Goal: Obtain resource: Download file/media

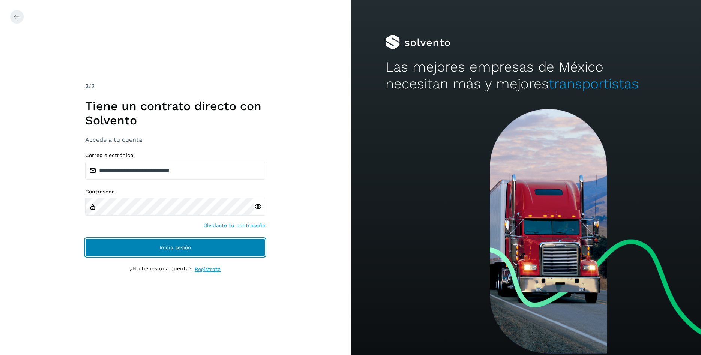
click at [156, 245] on button "Inicia sesión" at bounding box center [175, 248] width 180 height 18
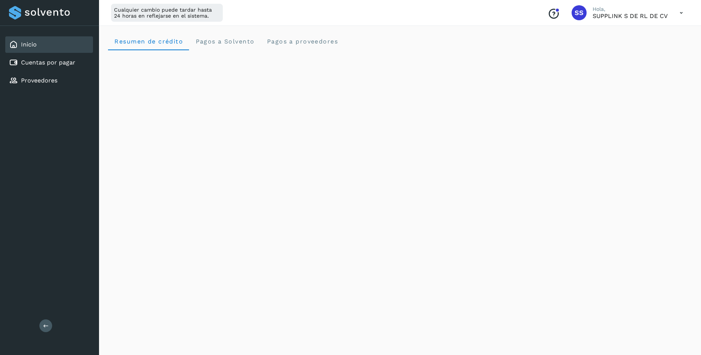
click at [29, 53] on div "Inicio" at bounding box center [49, 44] width 88 height 17
click at [35, 41] on link "Inicio" at bounding box center [29, 44] width 16 height 7
click at [210, 44] on span "Pagos a Solvento" at bounding box center [224, 41] width 59 height 7
click at [230, 98] on div "Initializing..." at bounding box center [400, 117] width 584 height 134
click at [40, 67] on div "Cuentas por pagar" at bounding box center [49, 62] width 88 height 17
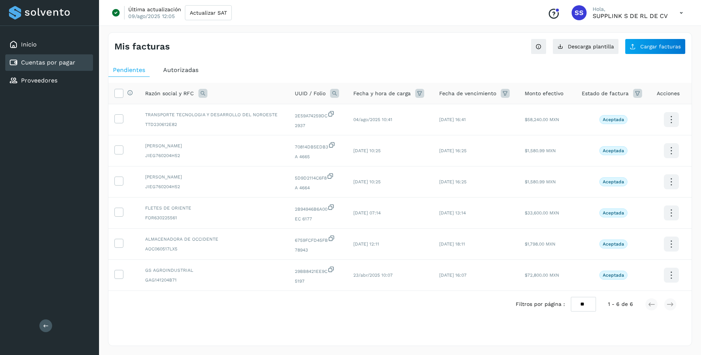
click at [175, 72] on span "Autorizadas" at bounding box center [180, 69] width 35 height 7
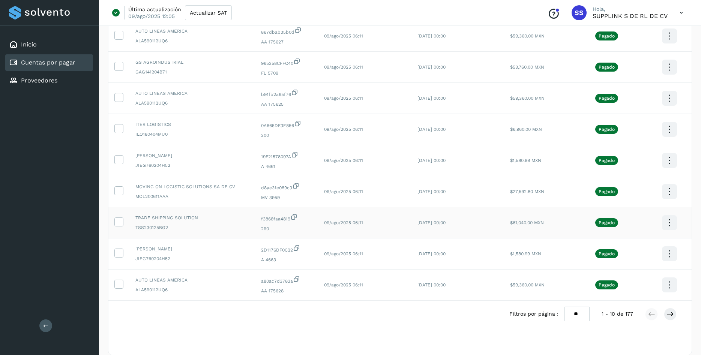
scroll to position [128, 0]
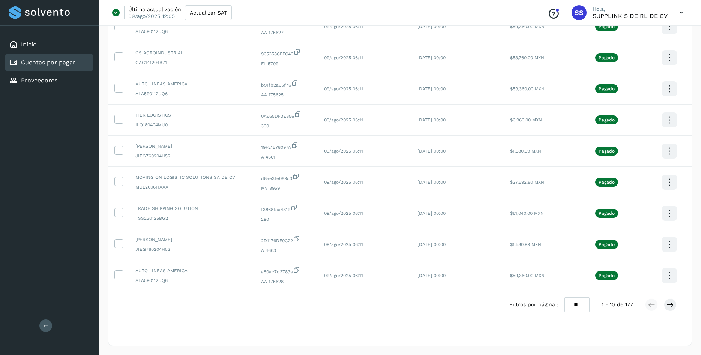
click at [564, 297] on select "** ** **" at bounding box center [576, 304] width 25 height 15
select select "**"
click option "**" at bounding box center [0, 0] width 0 height 0
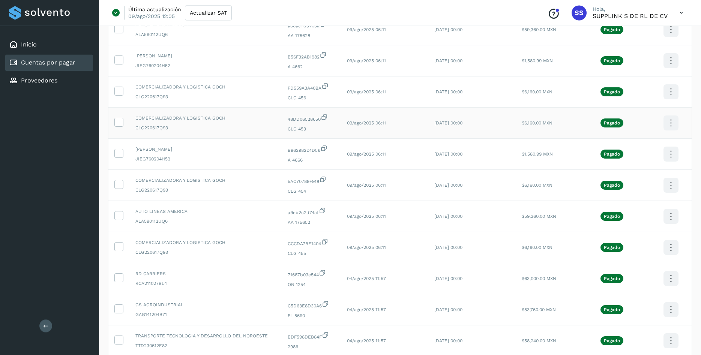
scroll to position [383, 0]
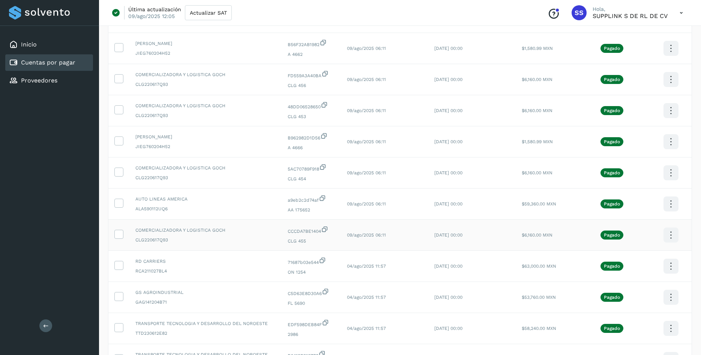
click at [647, 245] on button "C.Solvento" at bounding box center [633, 243] width 89 height 15
click at [648, 216] on button "C.Solvento" at bounding box center [633, 211] width 89 height 15
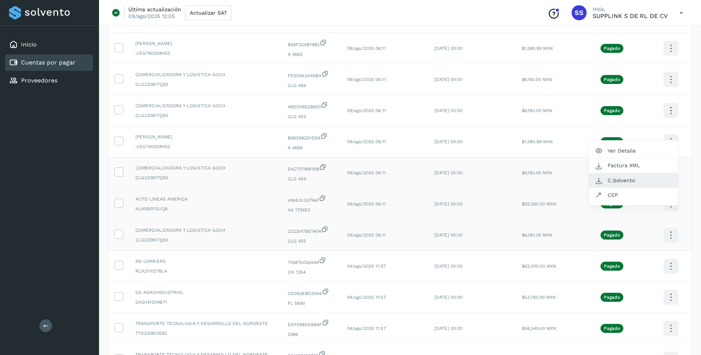
click at [645, 187] on button "C.Solvento" at bounding box center [633, 180] width 89 height 15
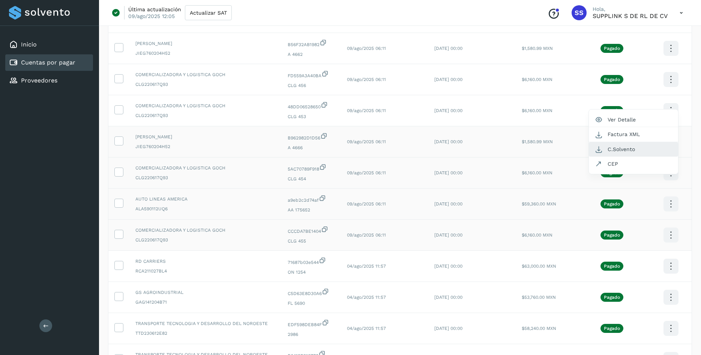
click at [651, 156] on button "C.Solvento" at bounding box center [633, 149] width 89 height 15
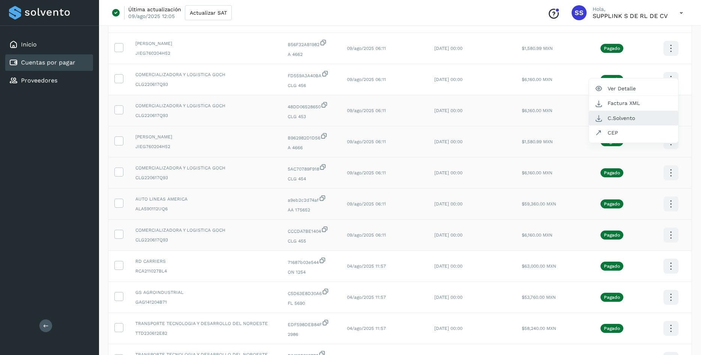
click at [646, 122] on button "C.Solvento" at bounding box center [633, 118] width 89 height 15
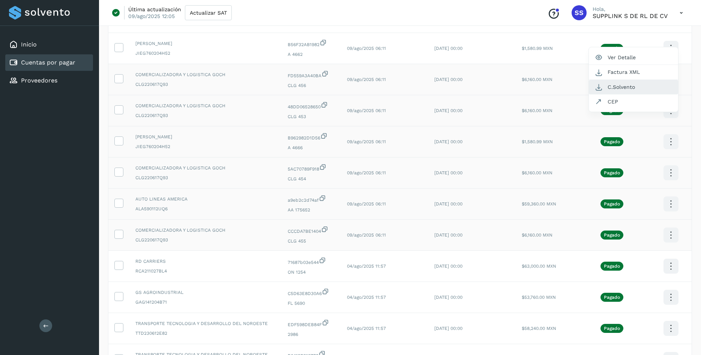
click at [639, 89] on button "C.Solvento" at bounding box center [633, 87] width 89 height 15
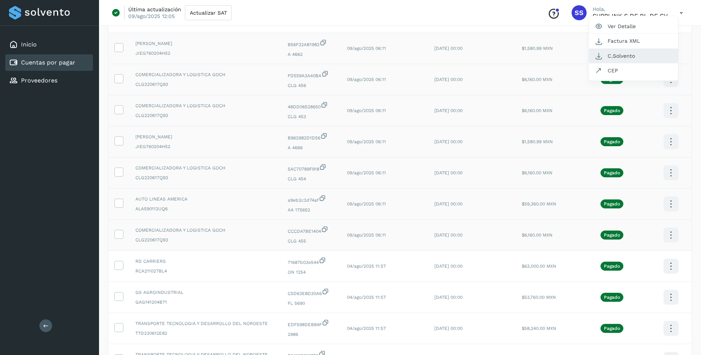
click at [625, 58] on button "C.Solvento" at bounding box center [633, 56] width 89 height 15
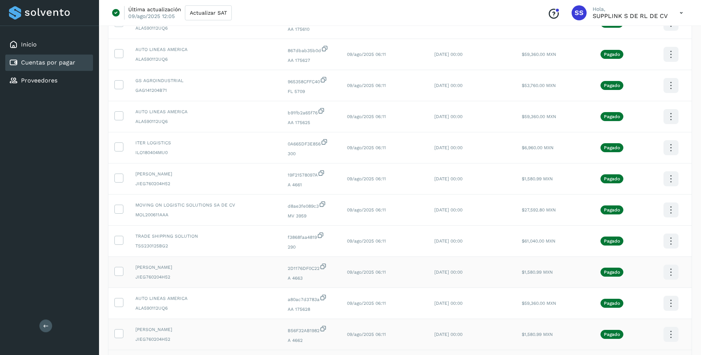
scroll to position [77, 0]
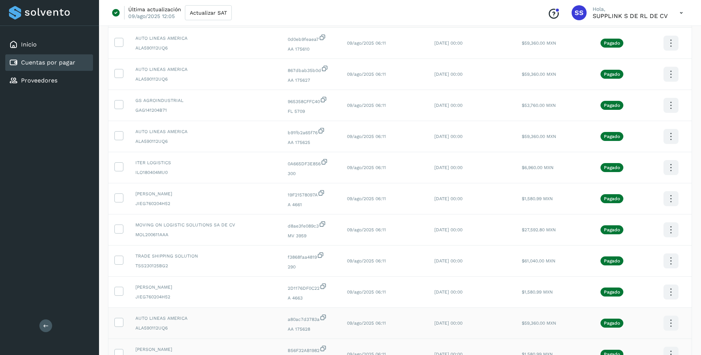
click at [668, 52] on icon at bounding box center [671, 44] width 18 height 18
click at [636, 334] on button "C.Solvento" at bounding box center [633, 331] width 89 height 15
click at [678, 52] on icon at bounding box center [671, 44] width 18 height 18
click at [635, 305] on button "C.Solvento" at bounding box center [633, 300] width 89 height 15
click at [674, 52] on icon at bounding box center [671, 44] width 18 height 18
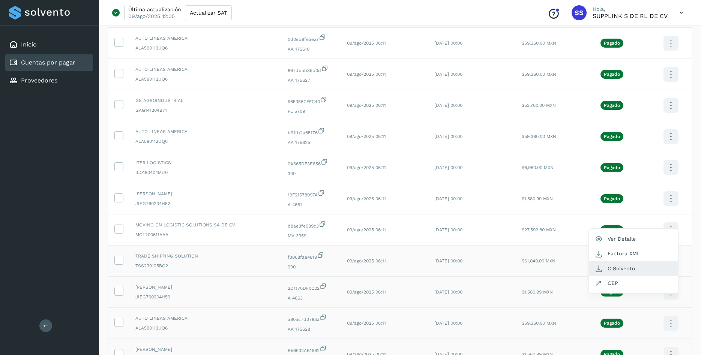
click at [640, 270] on button "C.Solvento" at bounding box center [633, 268] width 89 height 15
click at [671, 52] on icon at bounding box center [671, 44] width 18 height 18
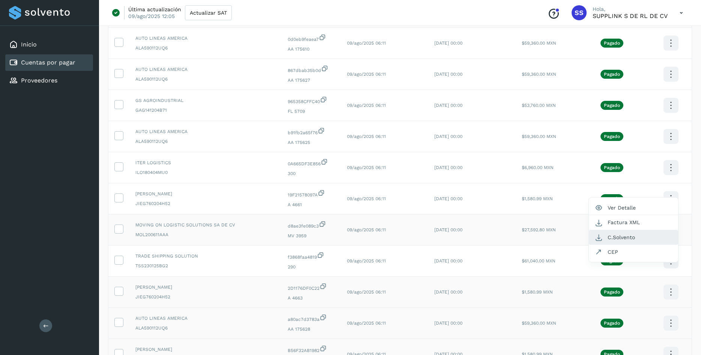
click at [637, 236] on button "C.Solvento" at bounding box center [633, 237] width 89 height 15
click at [678, 52] on icon at bounding box center [671, 44] width 18 height 18
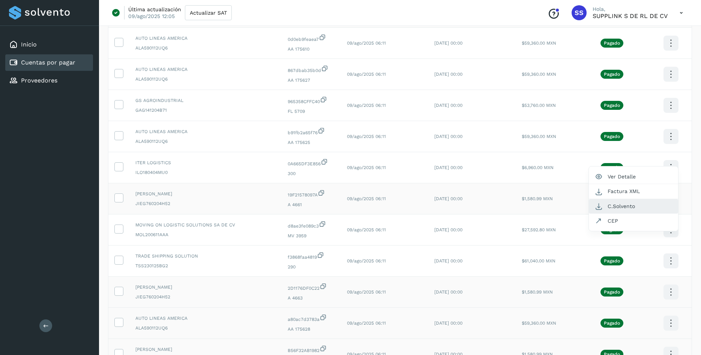
click at [628, 209] on button "C.Solvento" at bounding box center [633, 206] width 89 height 15
click at [671, 52] on icon at bounding box center [671, 44] width 18 height 18
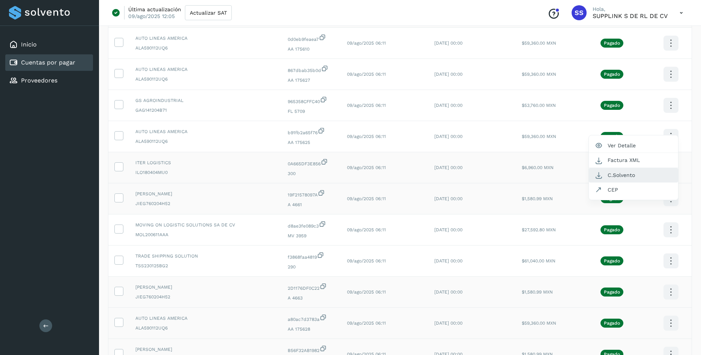
click at [629, 178] on button "C.Solvento" at bounding box center [633, 175] width 89 height 15
click at [668, 52] on icon at bounding box center [671, 44] width 18 height 18
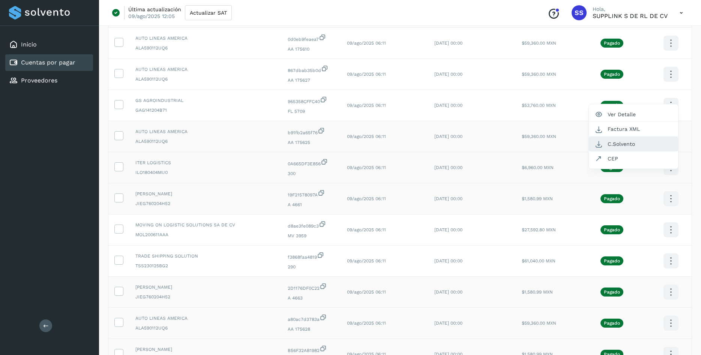
click at [641, 142] on button "C.Solvento" at bounding box center [633, 144] width 89 height 15
click at [673, 52] on icon at bounding box center [671, 44] width 18 height 18
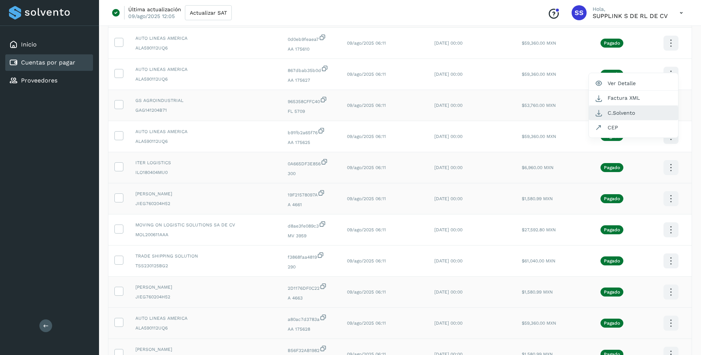
click at [646, 114] on button "C.Solvento" at bounding box center [633, 113] width 89 height 15
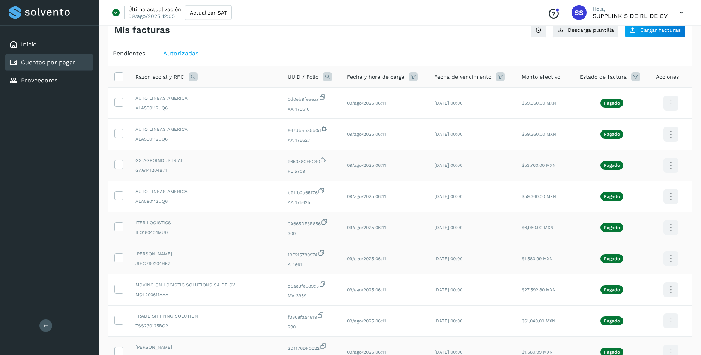
scroll to position [0, 0]
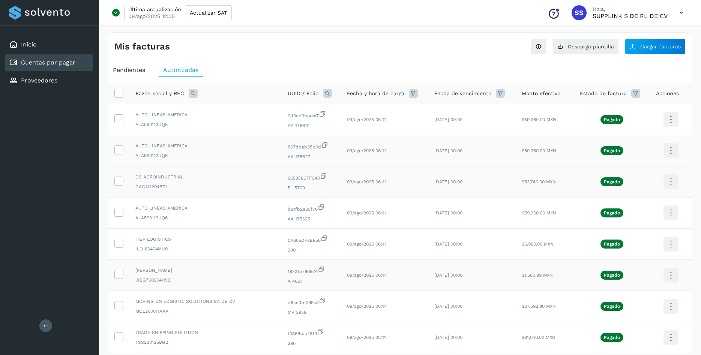
click at [674, 129] on icon at bounding box center [671, 120] width 18 height 18
click at [629, 158] on button "C.Solvento" at bounding box center [633, 158] width 89 height 15
click at [669, 121] on icon at bounding box center [671, 120] width 18 height 18
click at [636, 129] on button "C.Solvento" at bounding box center [633, 127] width 89 height 15
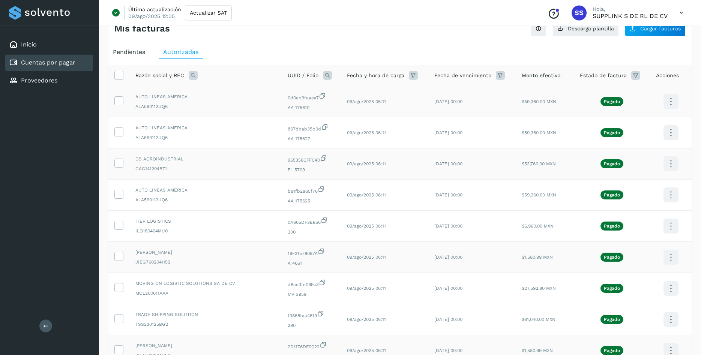
scroll to position [38, 0]
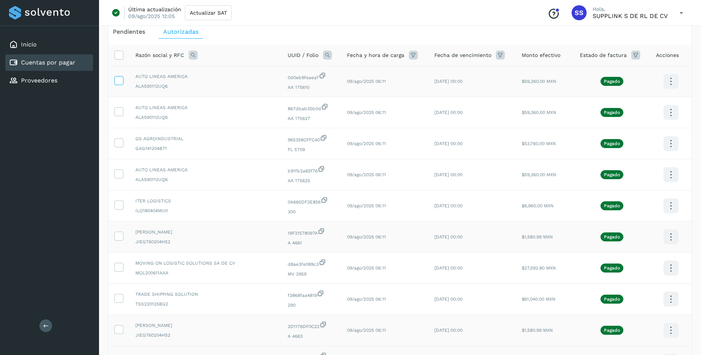
click at [119, 80] on icon at bounding box center [119, 80] width 8 height 8
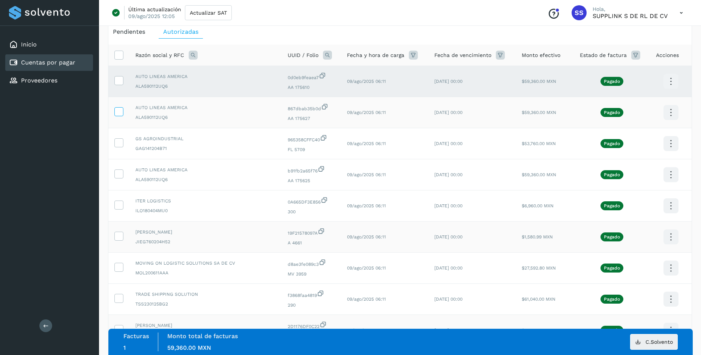
click at [121, 115] on icon at bounding box center [119, 111] width 8 height 8
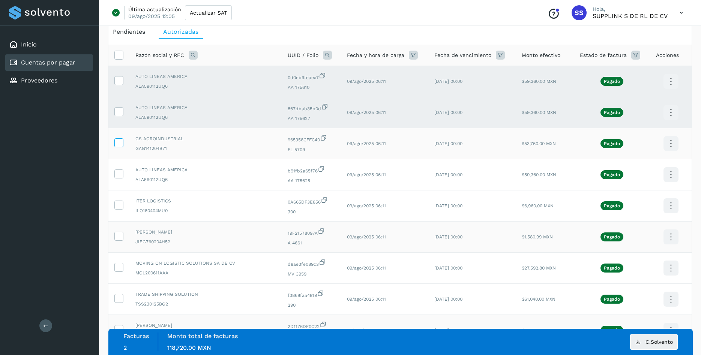
click at [120, 144] on icon at bounding box center [119, 142] width 8 height 8
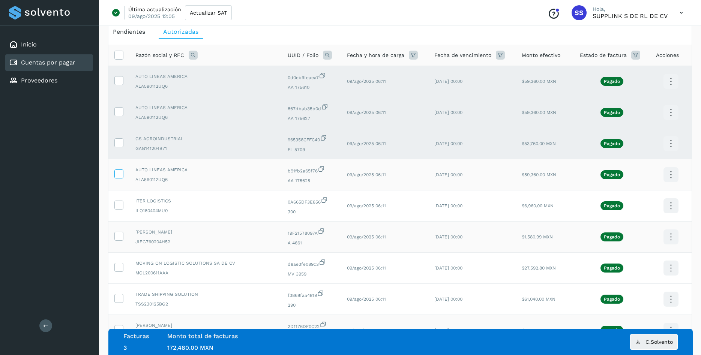
click at [117, 177] on icon at bounding box center [119, 174] width 8 height 8
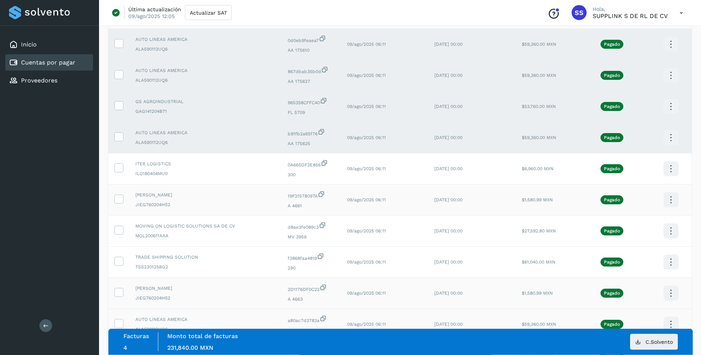
scroll to position [77, 0]
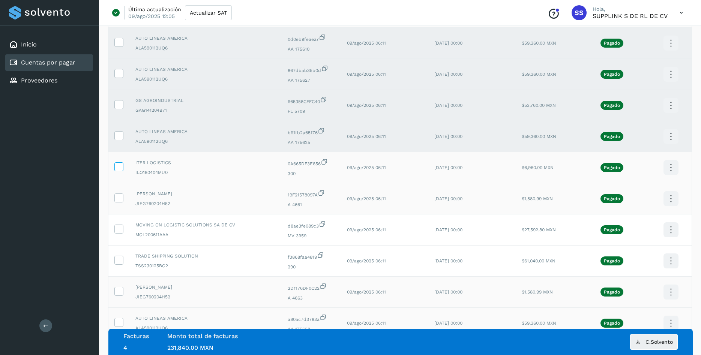
click at [117, 170] on icon at bounding box center [119, 166] width 8 height 8
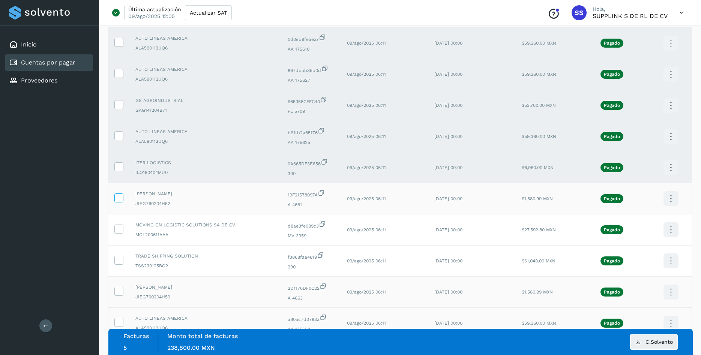
click at [120, 201] on icon at bounding box center [119, 198] width 8 height 8
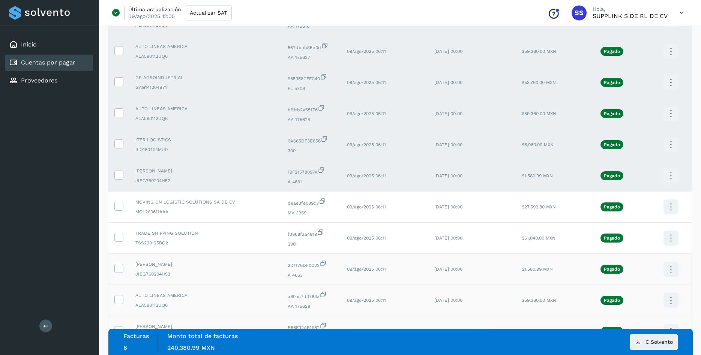
scroll to position [115, 0]
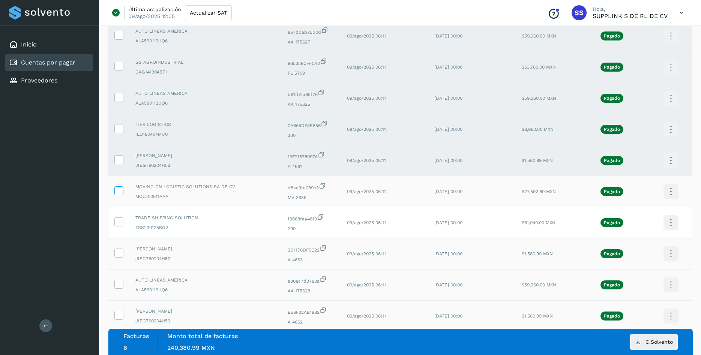
click at [122, 194] on icon at bounding box center [119, 190] width 8 height 8
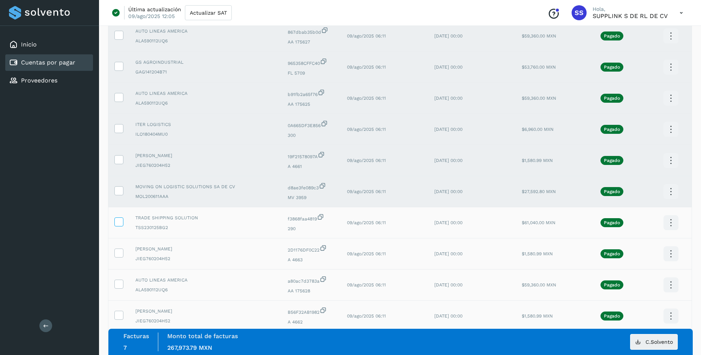
click at [120, 225] on icon at bounding box center [119, 222] width 8 height 8
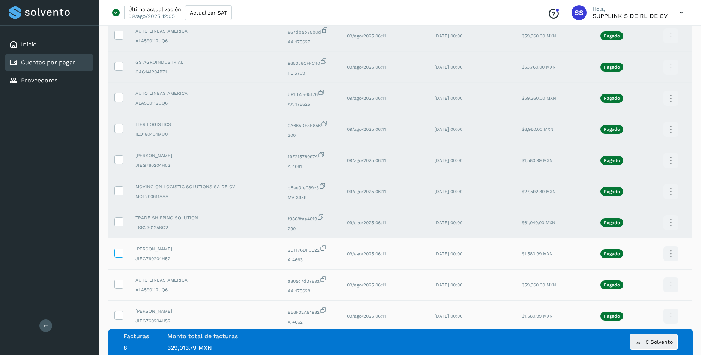
click at [117, 255] on icon at bounding box center [119, 253] width 8 height 8
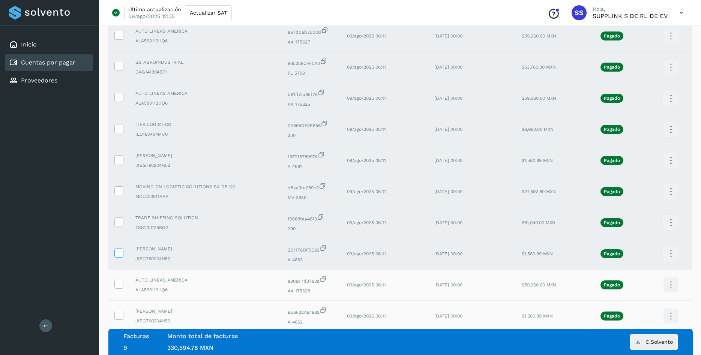
scroll to position [153, 0]
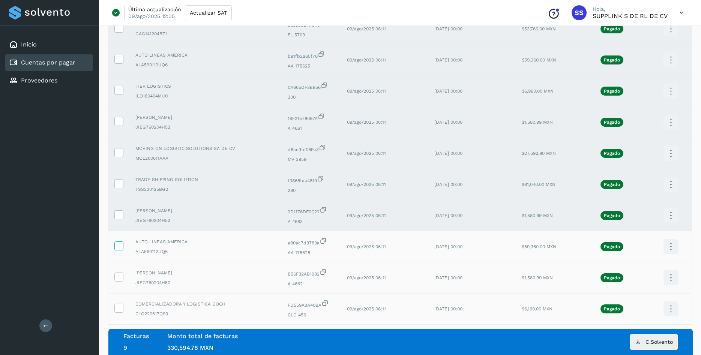
click at [117, 249] on icon at bounding box center [119, 246] width 8 height 8
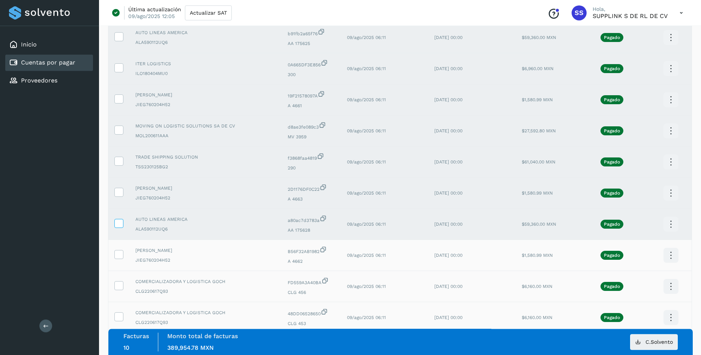
scroll to position [191, 0]
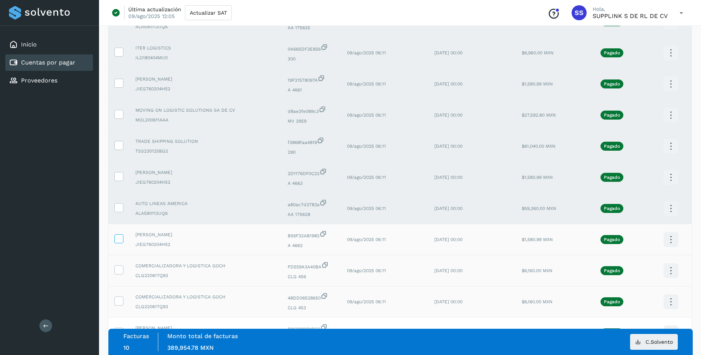
click at [119, 242] on icon at bounding box center [119, 238] width 8 height 8
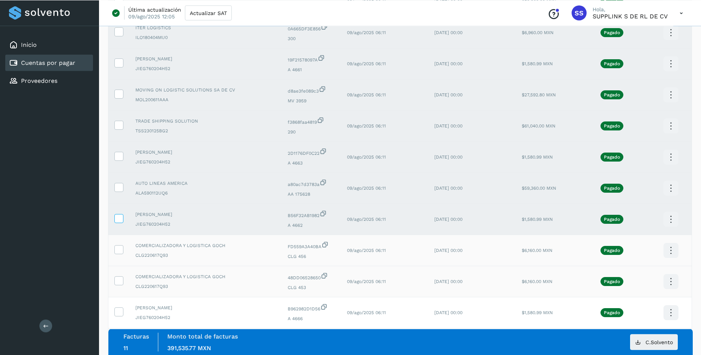
scroll to position [230, 0]
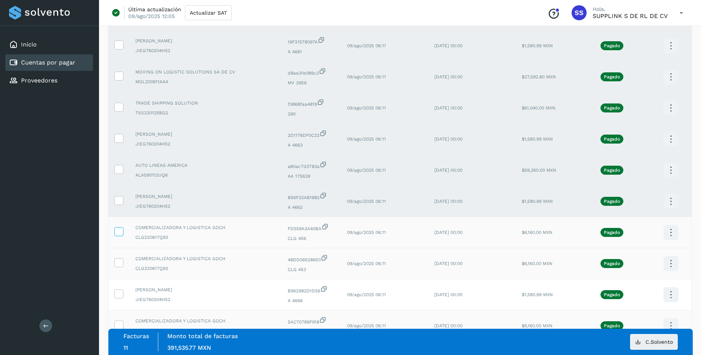
click at [120, 235] on icon at bounding box center [119, 231] width 8 height 8
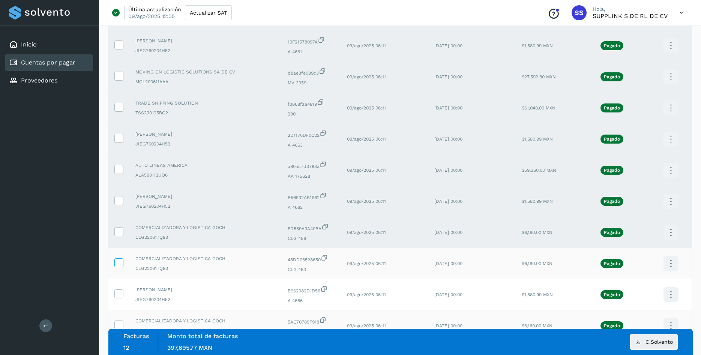
click at [120, 264] on icon at bounding box center [119, 262] width 8 height 8
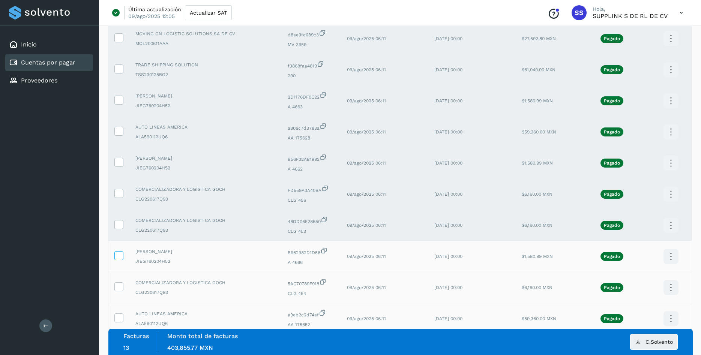
click at [122, 259] on icon at bounding box center [119, 255] width 8 height 8
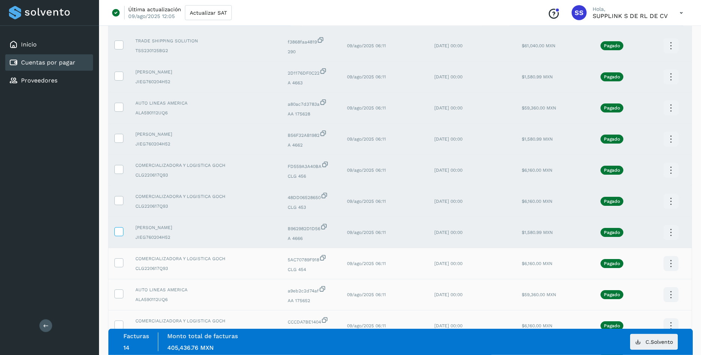
scroll to position [306, 0]
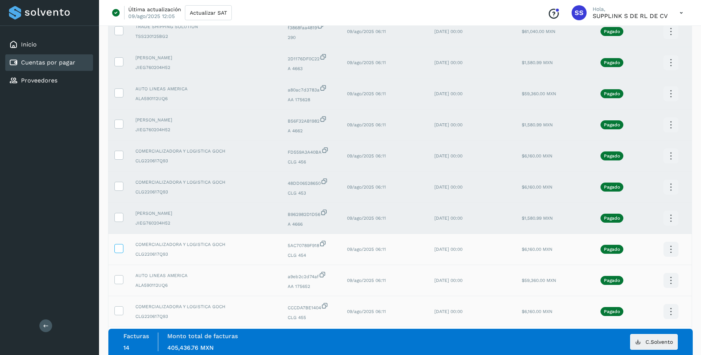
click at [117, 252] on icon at bounding box center [119, 248] width 8 height 8
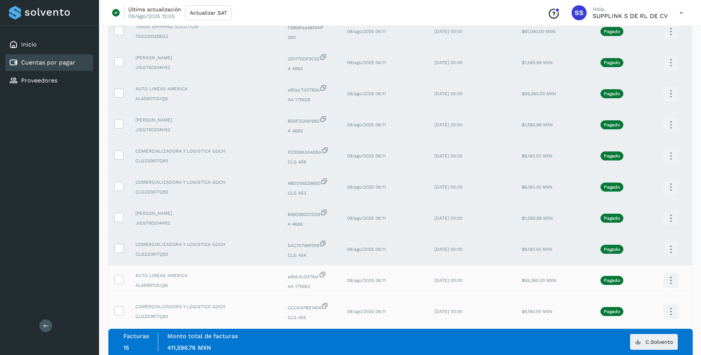
click at [123, 285] on td at bounding box center [118, 280] width 21 height 31
click at [122, 283] on icon at bounding box center [119, 279] width 8 height 8
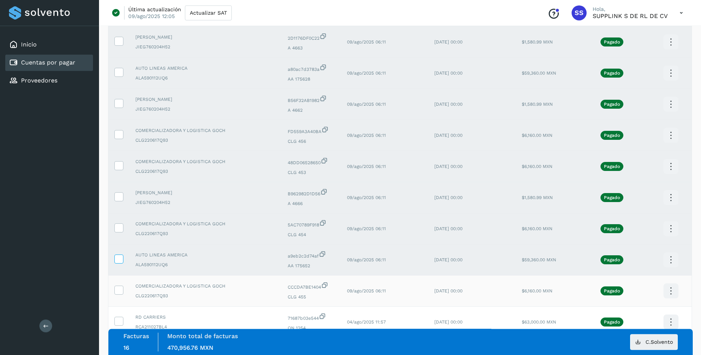
scroll to position [344, 0]
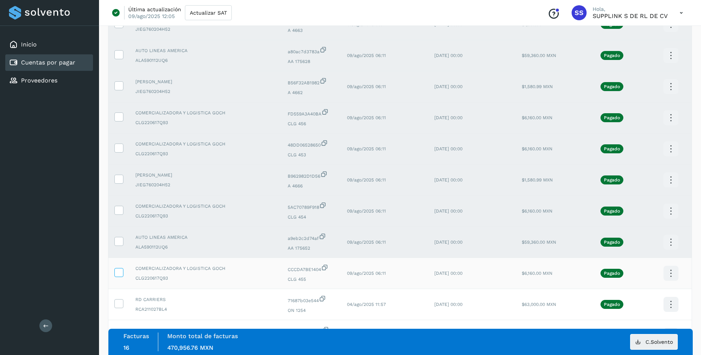
click at [123, 277] on label at bounding box center [118, 272] width 9 height 9
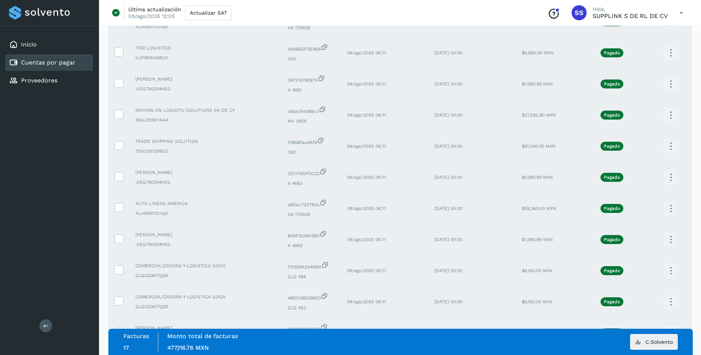
scroll to position [0, 0]
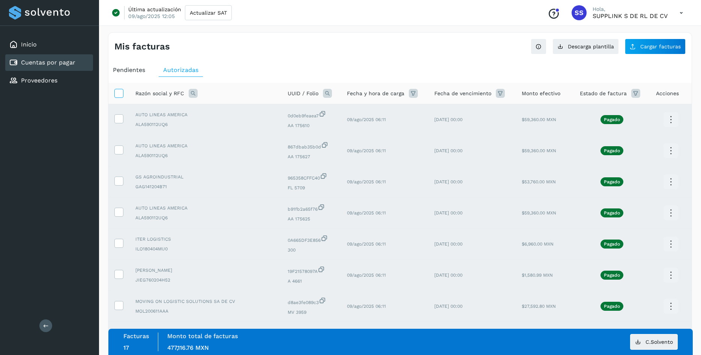
click at [116, 95] on icon at bounding box center [119, 93] width 8 height 8
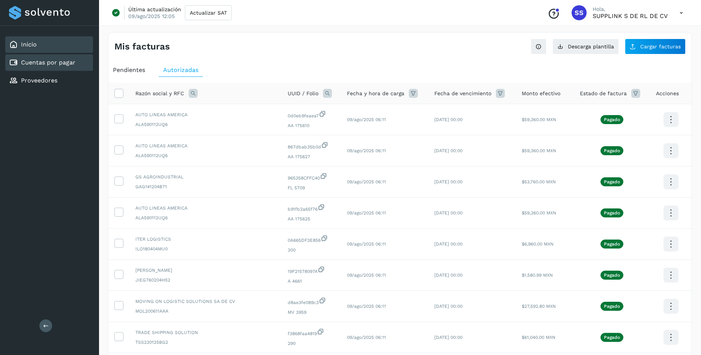
click at [25, 44] on link "Inicio" at bounding box center [29, 44] width 16 height 7
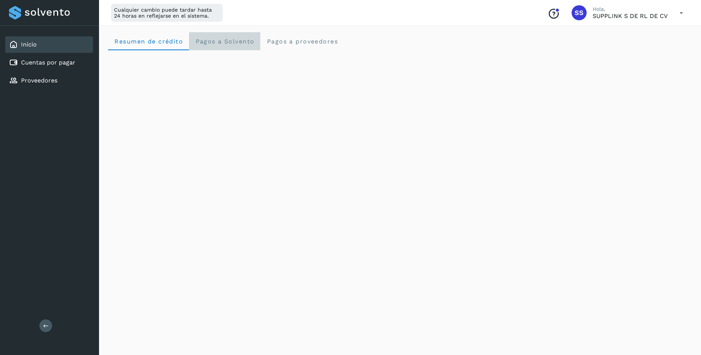
click at [216, 42] on span "Pagos a Solvento" at bounding box center [224, 41] width 59 height 7
click at [141, 44] on span "Resumen de crédito" at bounding box center [148, 41] width 69 height 7
click at [629, 348] on div "Resumen de crédito Pagos a Solvento Pagos a proveedores" at bounding box center [400, 4] width 602 height 702
